Goal: Task Accomplishment & Management: Use online tool/utility

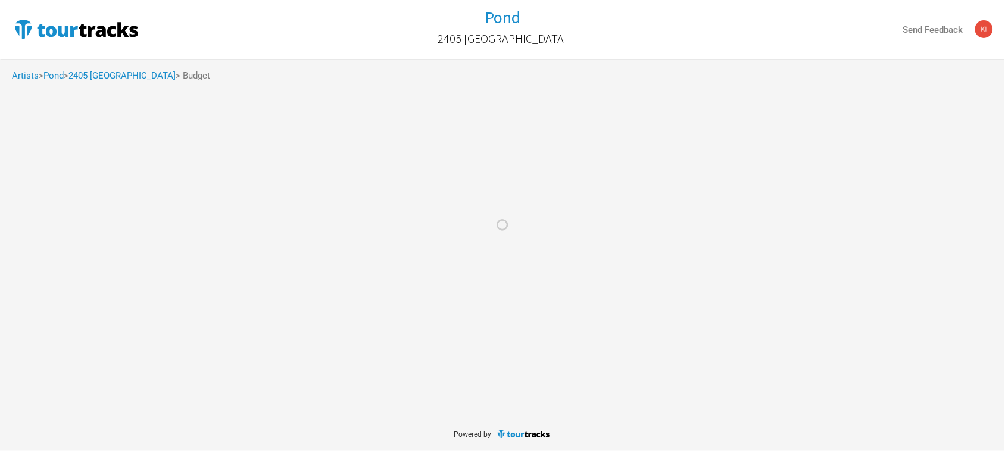
select select "Total Days"
select select "USD"
select select "Total Days"
select select "USD"
select select "Total Days"
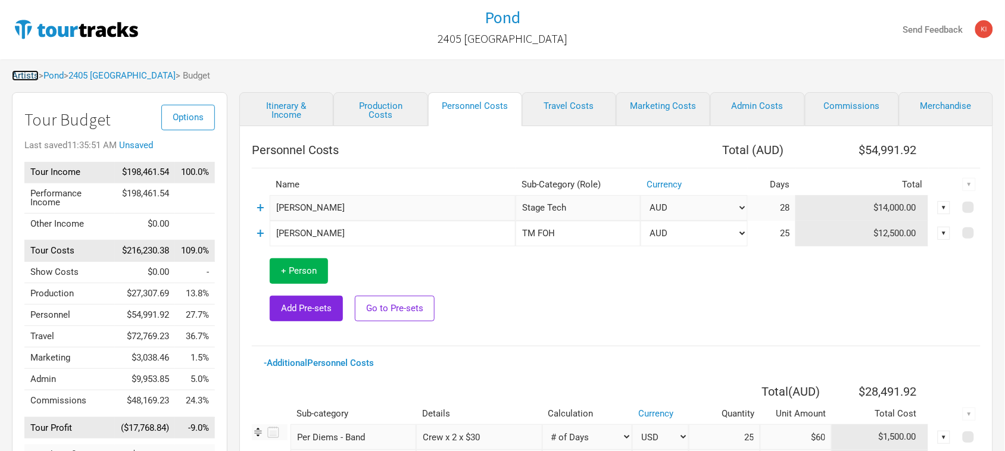
click at [30, 74] on link "Artists" at bounding box center [25, 75] width 27 height 11
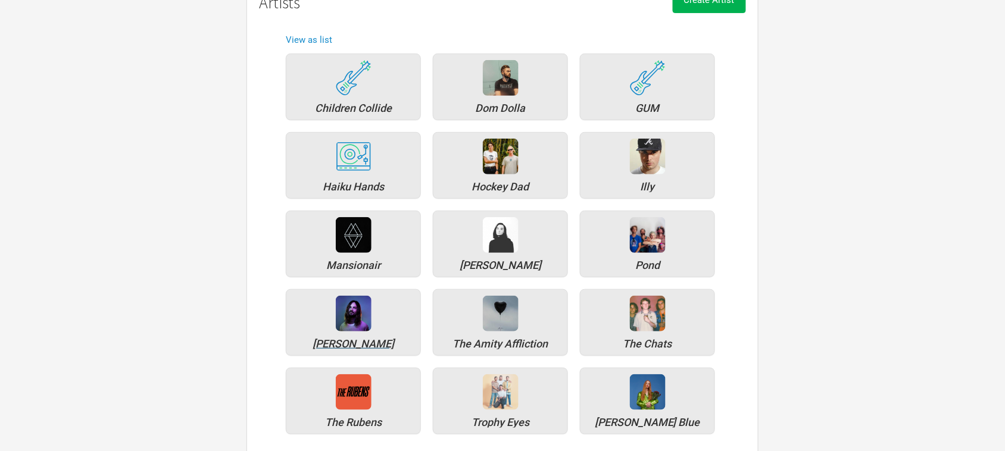
scroll to position [149, 0]
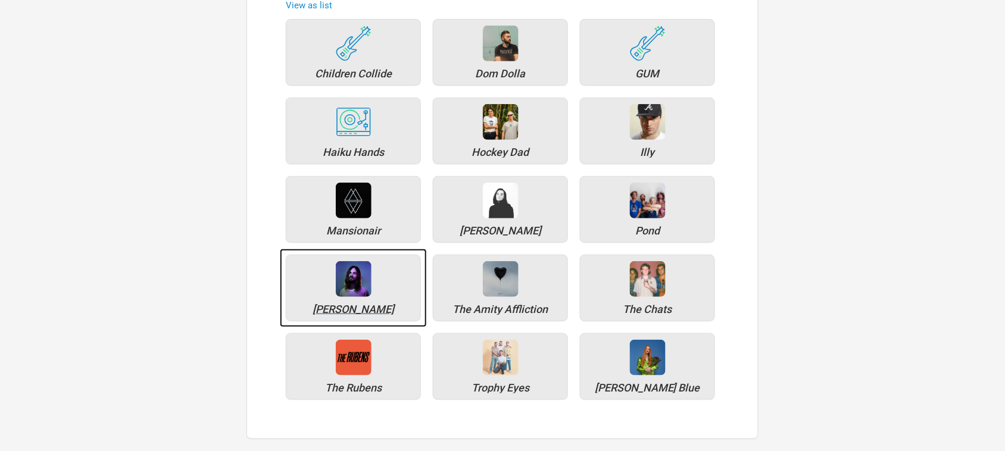
click at [336, 276] on img at bounding box center [354, 279] width 36 height 36
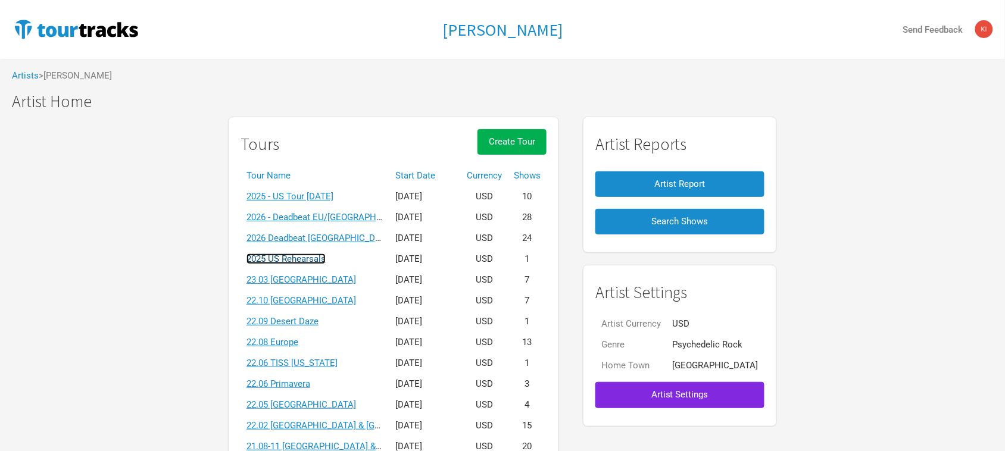
click at [326, 261] on link "2025 US Rehearsals" at bounding box center [286, 259] width 79 height 11
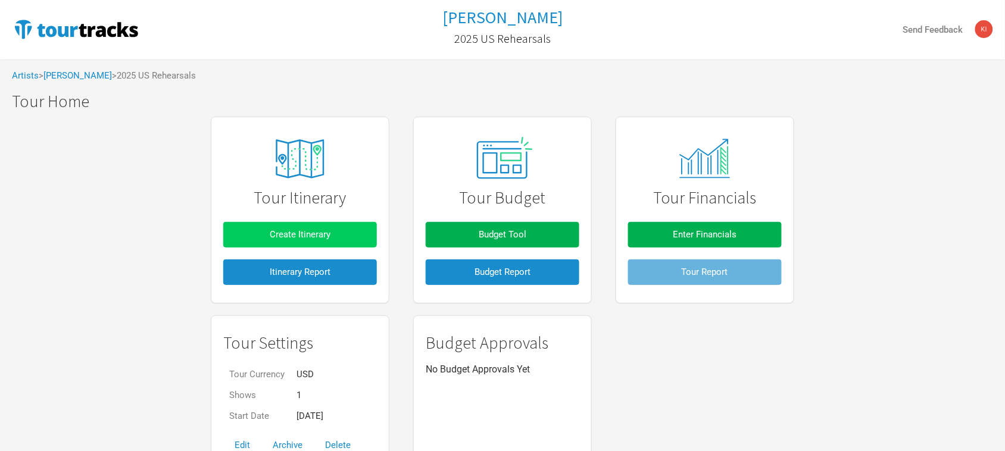
click at [328, 227] on button "Create Itinerary" at bounding box center [300, 235] width 154 height 26
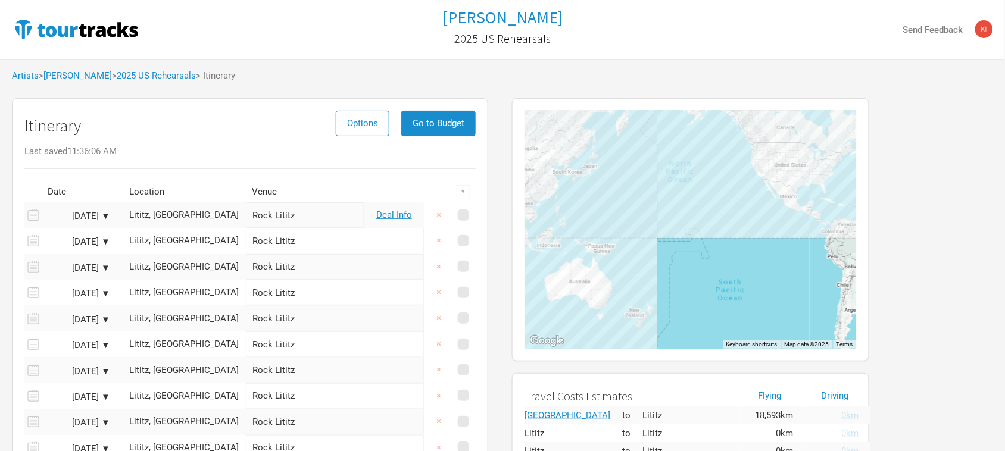
click at [139, 70] on div "Artists > [PERSON_NAME] > 2025 US Rehearsals > Itinerary" at bounding box center [502, 76] width 1005 height 33
click at [160, 76] on link "2025 US Rehearsals" at bounding box center [156, 75] width 79 height 11
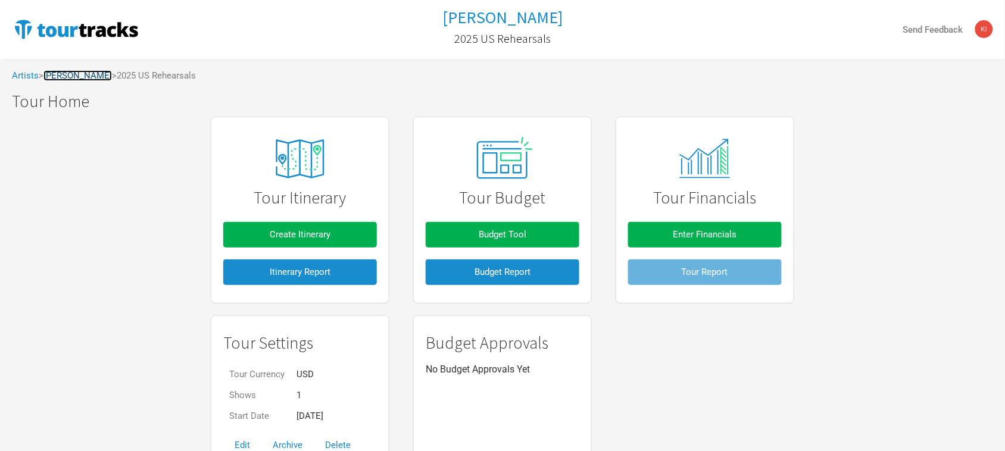
click at [70, 79] on link "[PERSON_NAME]" at bounding box center [77, 75] width 68 height 11
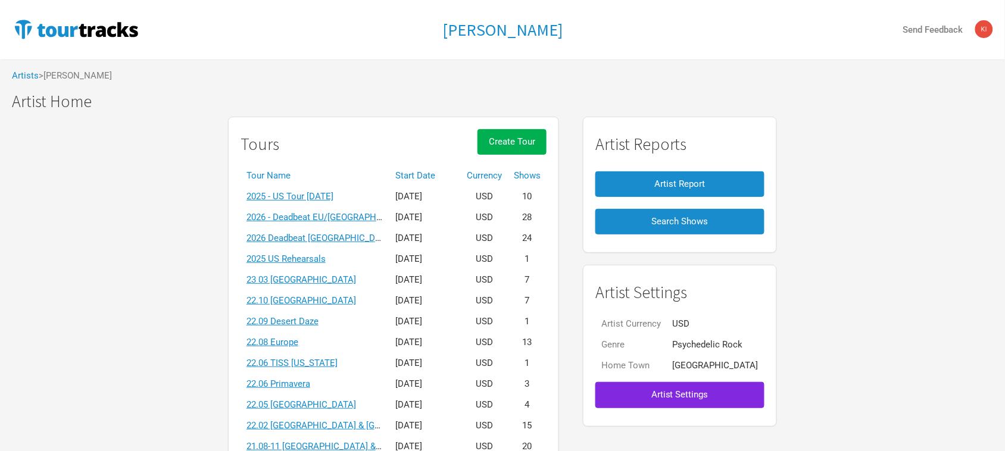
click at [158, 195] on div "Tours Create Tour Tour Name Start Date Currency Shows 2025 - [GEOGRAPHIC_DATA] …" at bounding box center [502, 453] width 1005 height 684
click at [157, 174] on div "Tours Create Tour Tour Name Start Date Currency Shows 2025 - [GEOGRAPHIC_DATA] …" at bounding box center [502, 453] width 1005 height 684
click at [858, 192] on div "Tours Create Tour Tour Name Start Date Currency Shows 2025 - [GEOGRAPHIC_DATA] …" at bounding box center [502, 453] width 1005 height 684
click at [142, 241] on div "Tours Create Tour Tour Name Start Date Currency Shows 2025 - [GEOGRAPHIC_DATA] …" at bounding box center [502, 453] width 1005 height 684
click at [320, 258] on link "2025 US Rehearsals" at bounding box center [286, 259] width 79 height 11
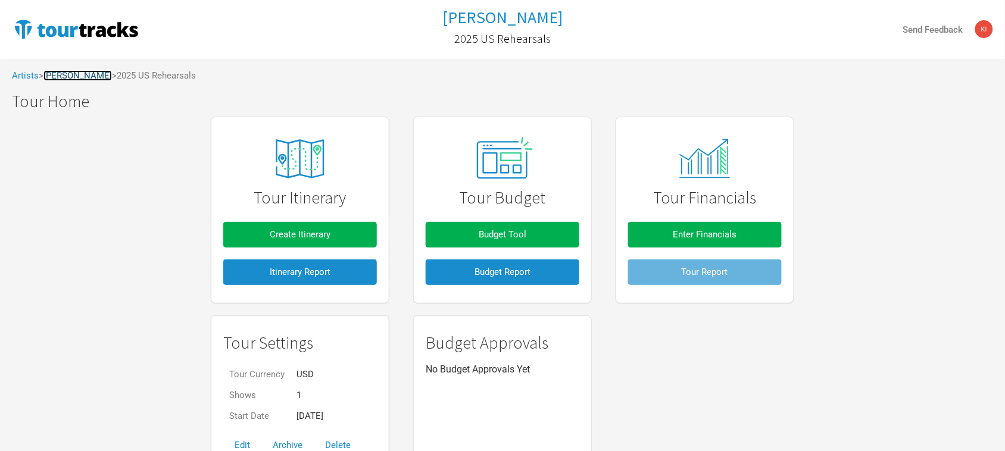
click at [81, 73] on link "[PERSON_NAME]" at bounding box center [77, 75] width 68 height 11
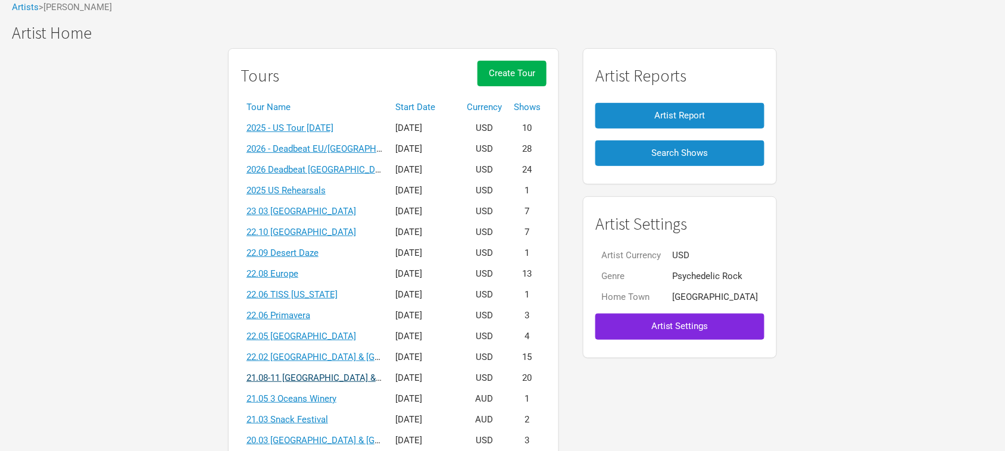
scroll to position [149, 0]
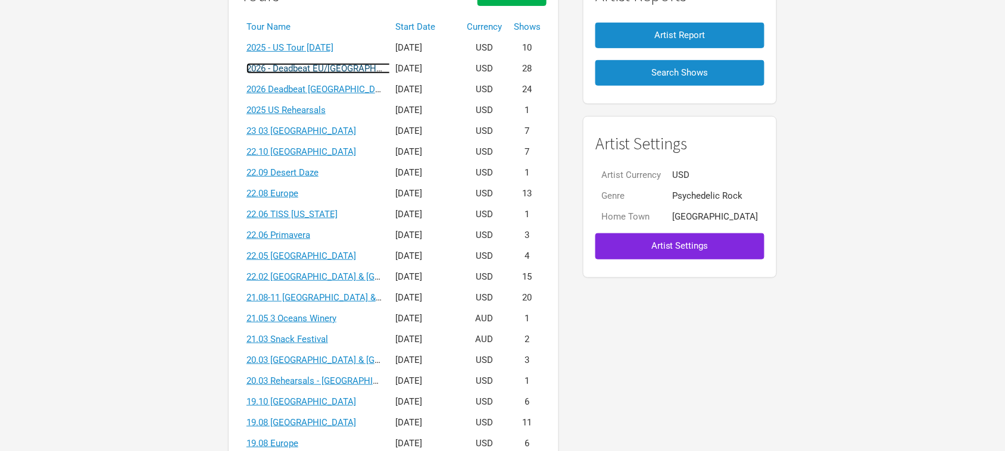
click at [335, 66] on link "2026 - Deadbeat EU/[GEOGRAPHIC_DATA] [DATE]" at bounding box center [345, 68] width 196 height 11
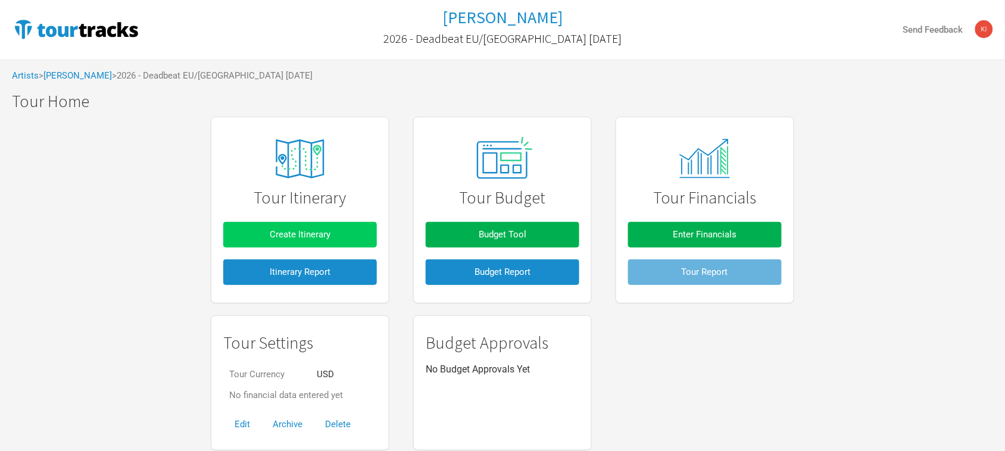
click at [320, 222] on button "Create Itinerary" at bounding box center [300, 235] width 154 height 26
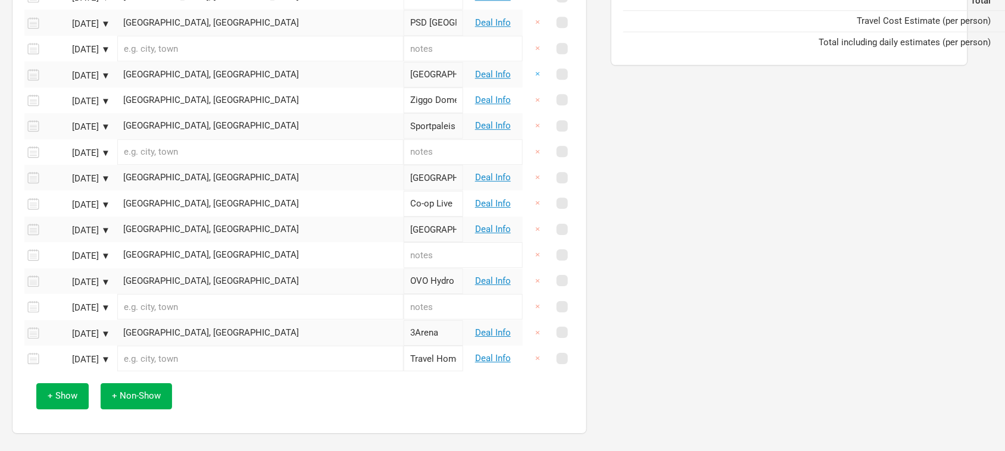
scroll to position [1004, 0]
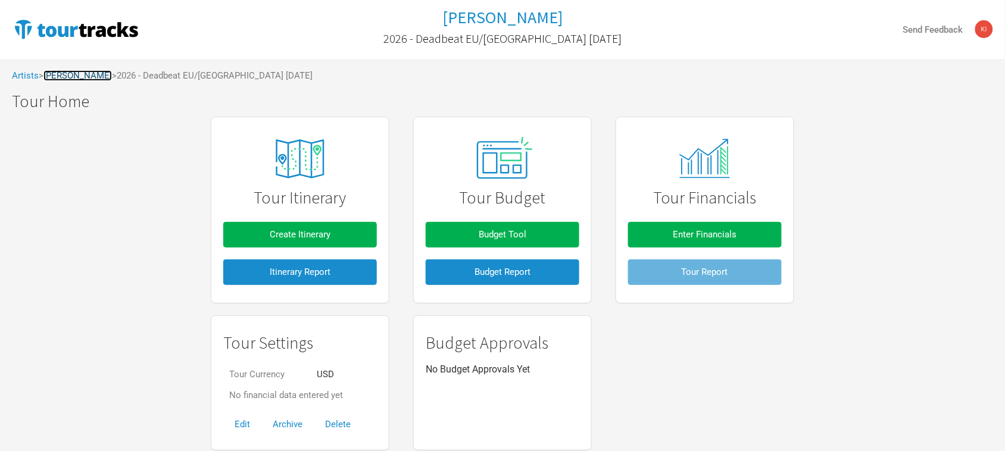
click at [67, 70] on link "[PERSON_NAME]" at bounding box center [77, 75] width 68 height 11
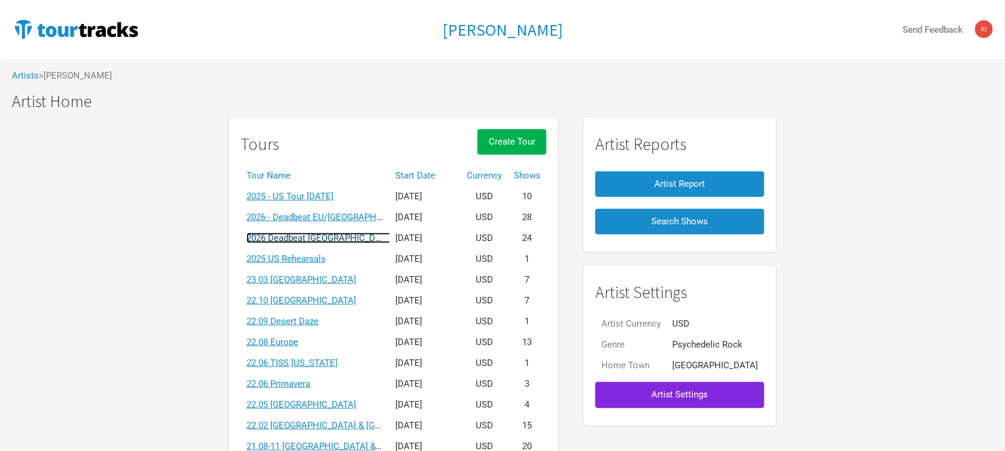
click at [330, 236] on link "2026 Deadbeat [GEOGRAPHIC_DATA] & [GEOGRAPHIC_DATA] Summer" at bounding box center [386, 238] width 279 height 11
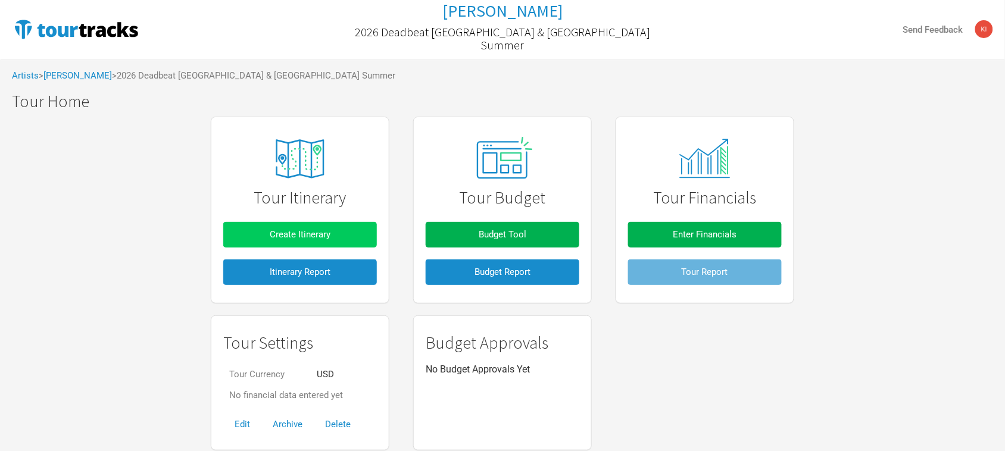
click at [283, 235] on span "Create Itinerary" at bounding box center [300, 234] width 61 height 11
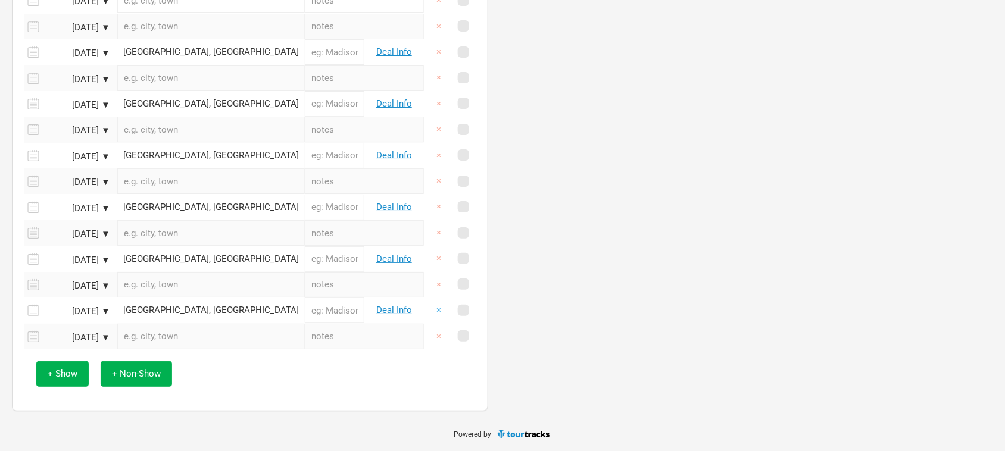
scroll to position [1292, 0]
